Goal: Navigation & Orientation: Find specific page/section

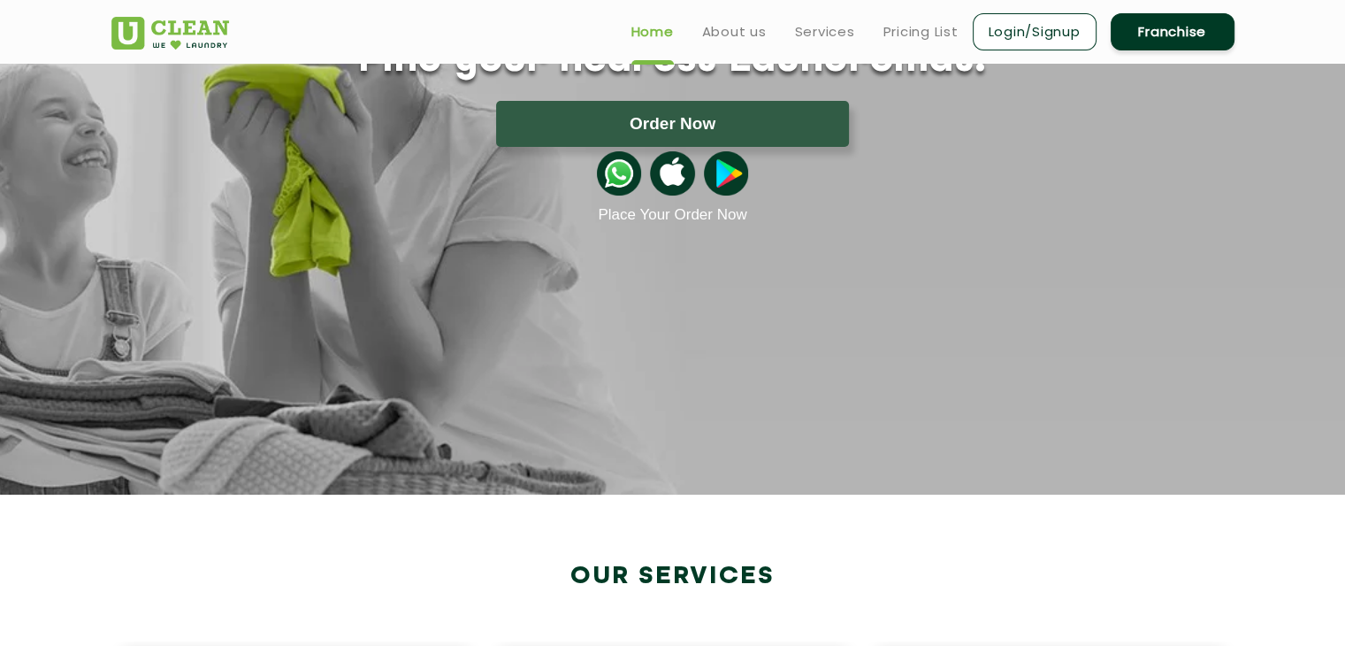
scroll to position [187, 0]
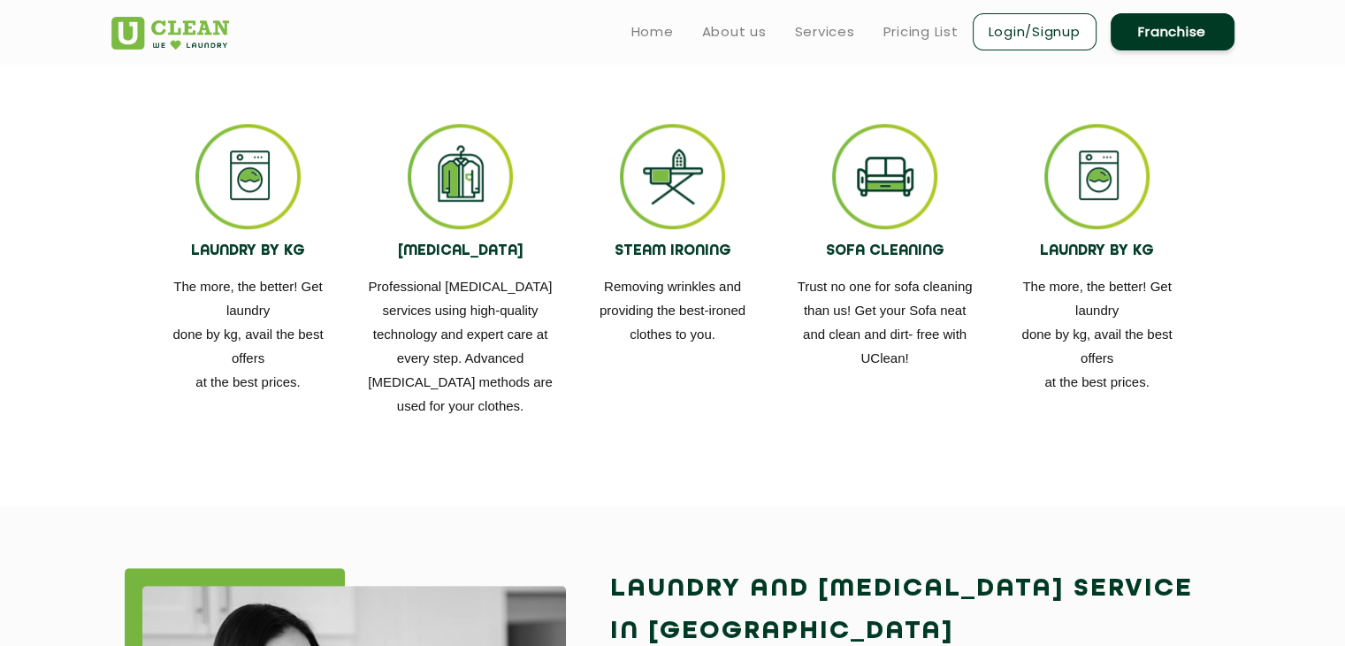
scroll to position [1050, 0]
